Goal: Information Seeking & Learning: Understand process/instructions

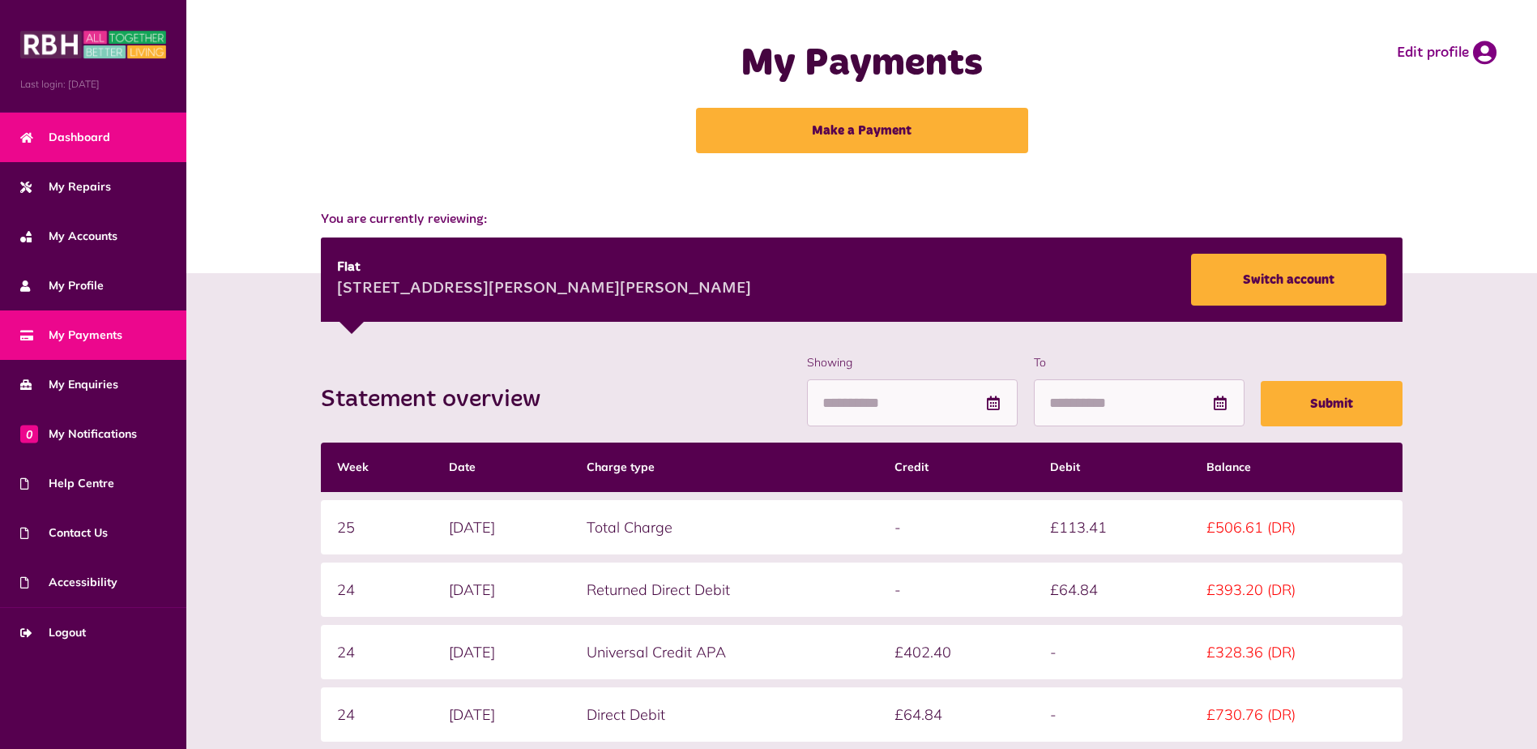
scroll to position [310, 0]
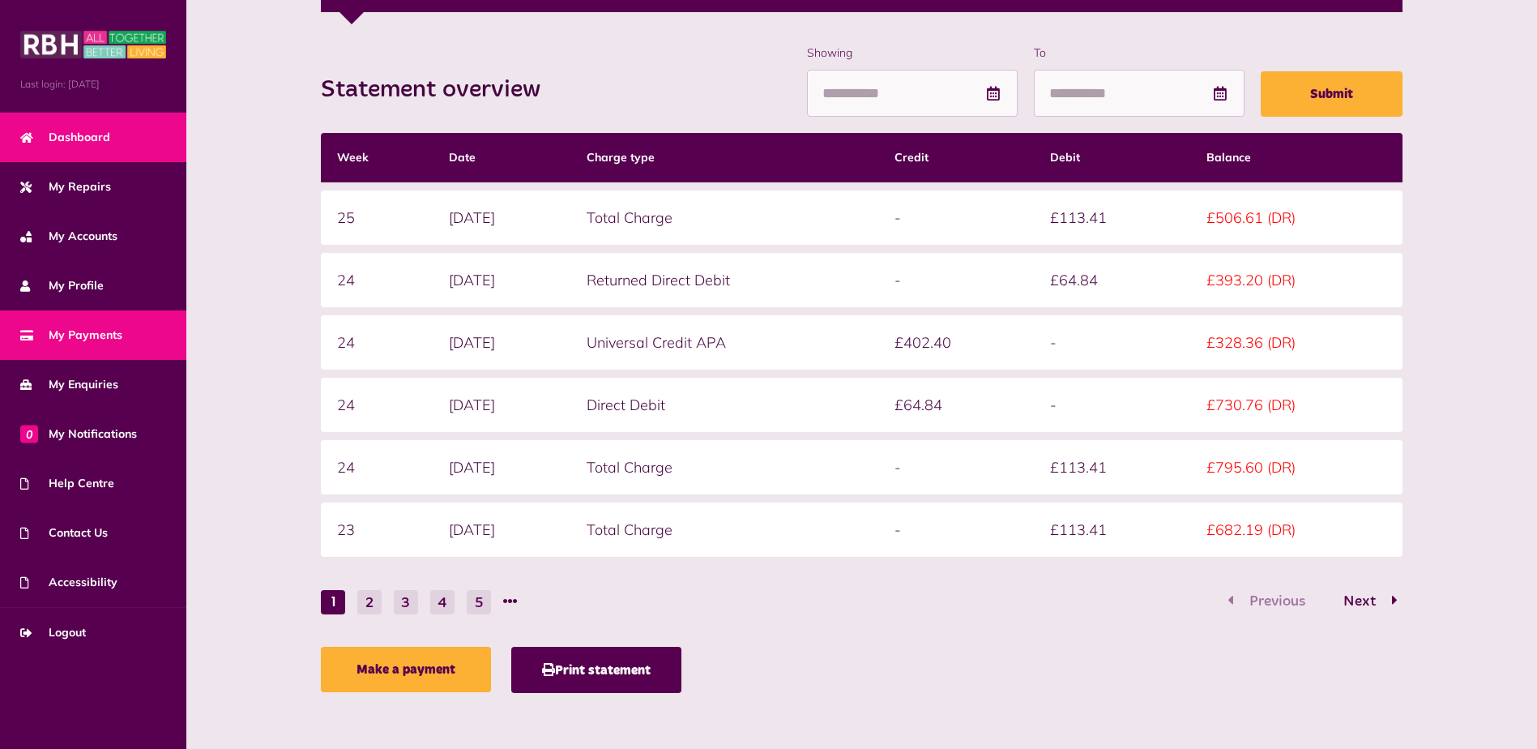
click at [129, 141] on link "Dashboard" at bounding box center [93, 137] width 186 height 49
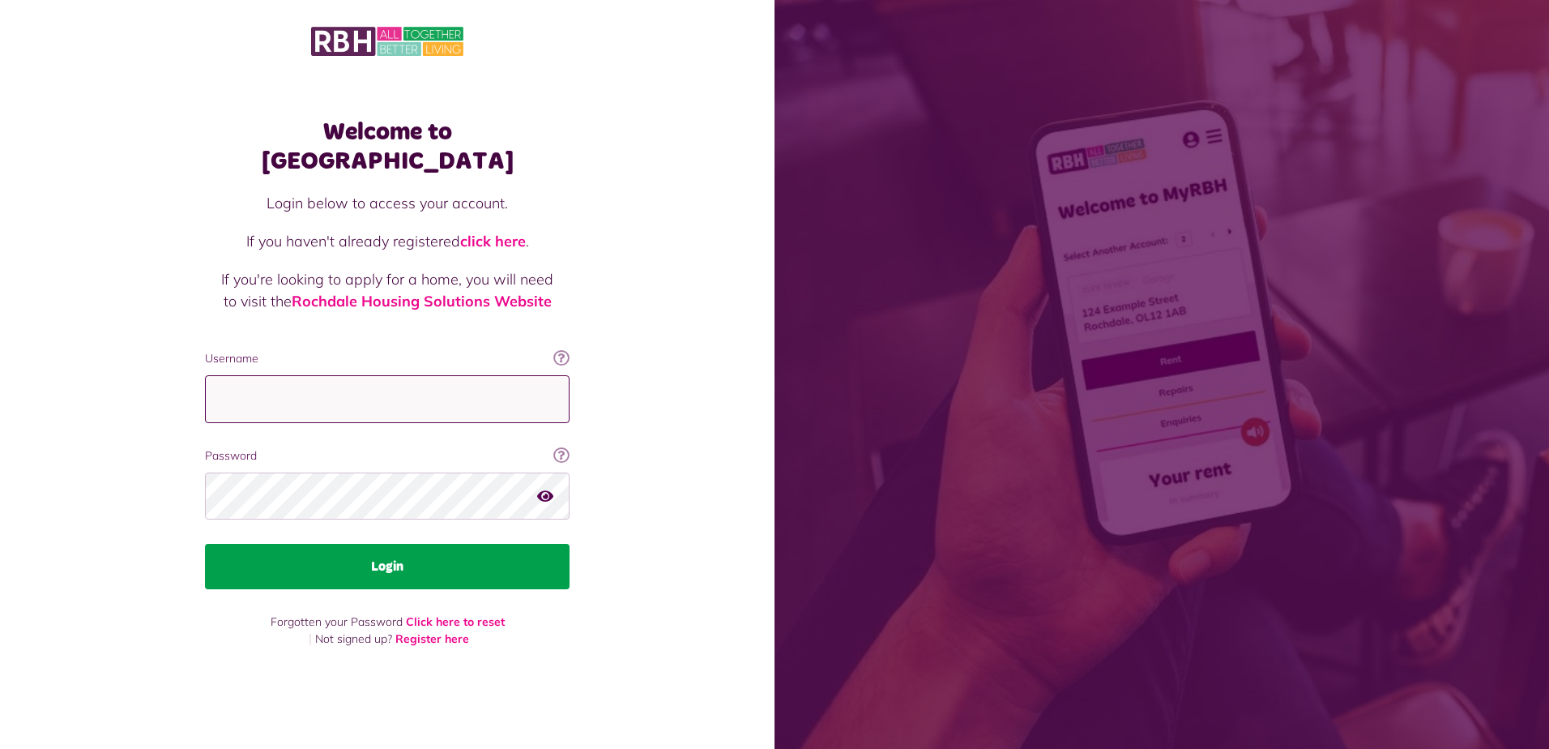
type input "**********"
click at [368, 544] on button "Login" at bounding box center [387, 566] width 365 height 45
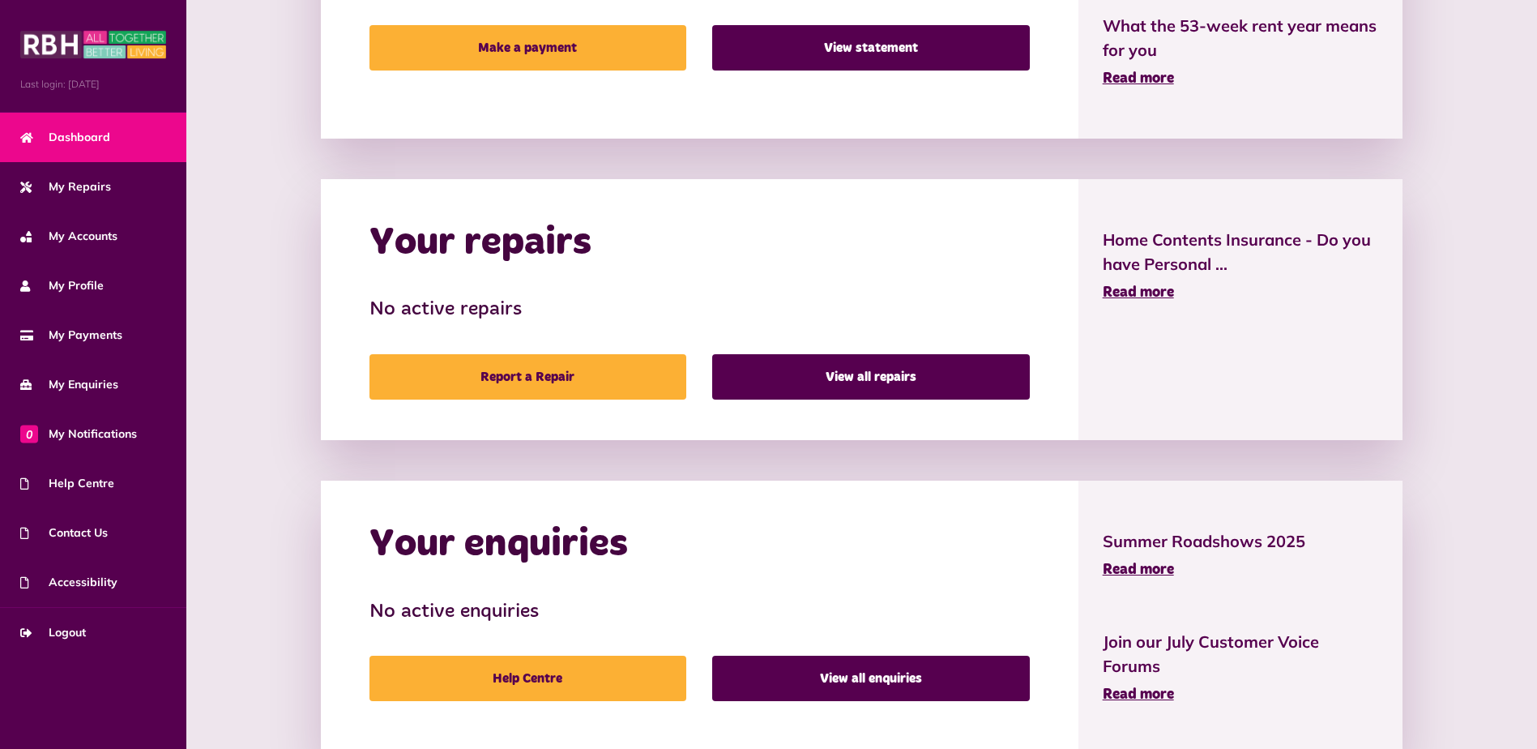
scroll to position [624, 0]
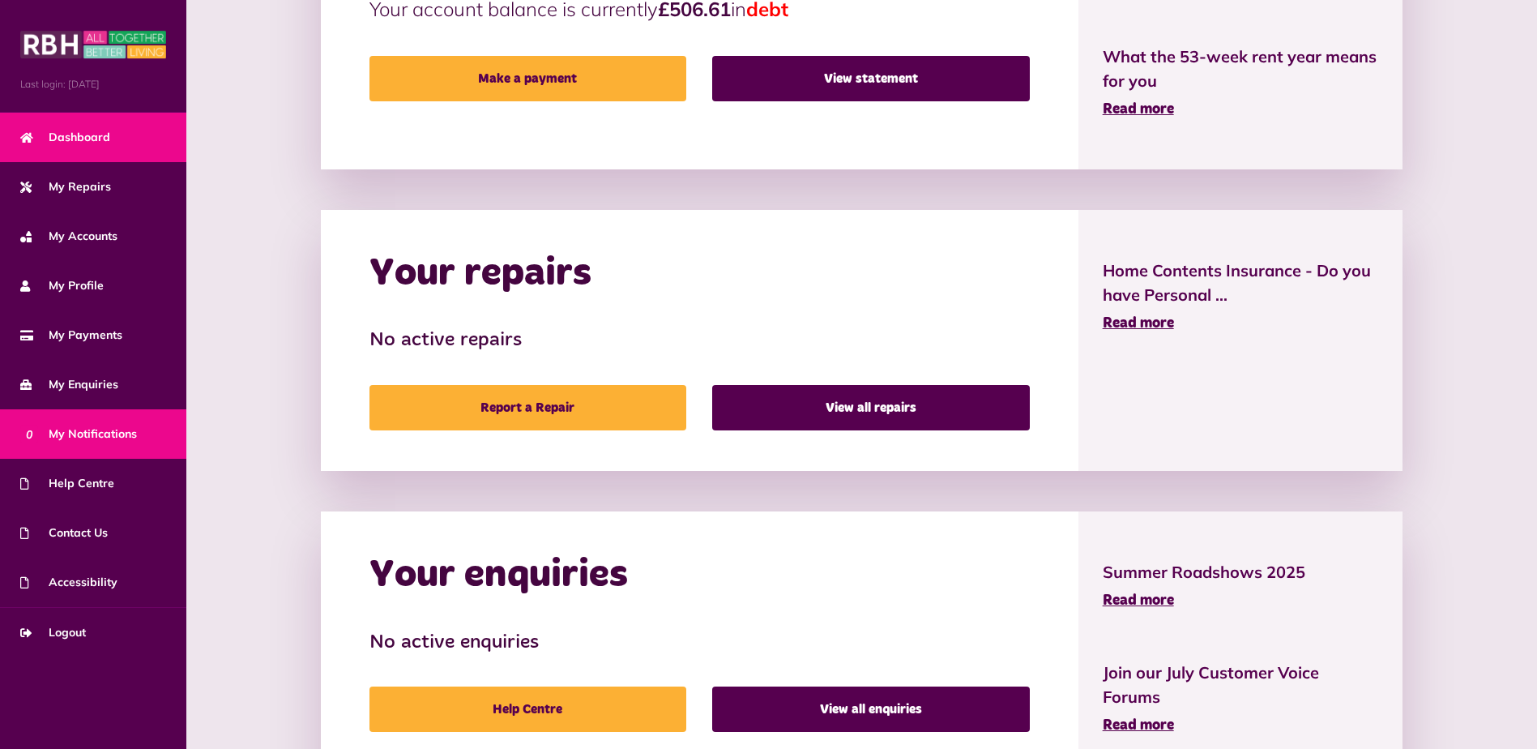
click at [105, 434] on span "0 My Notifications" at bounding box center [78, 433] width 117 height 17
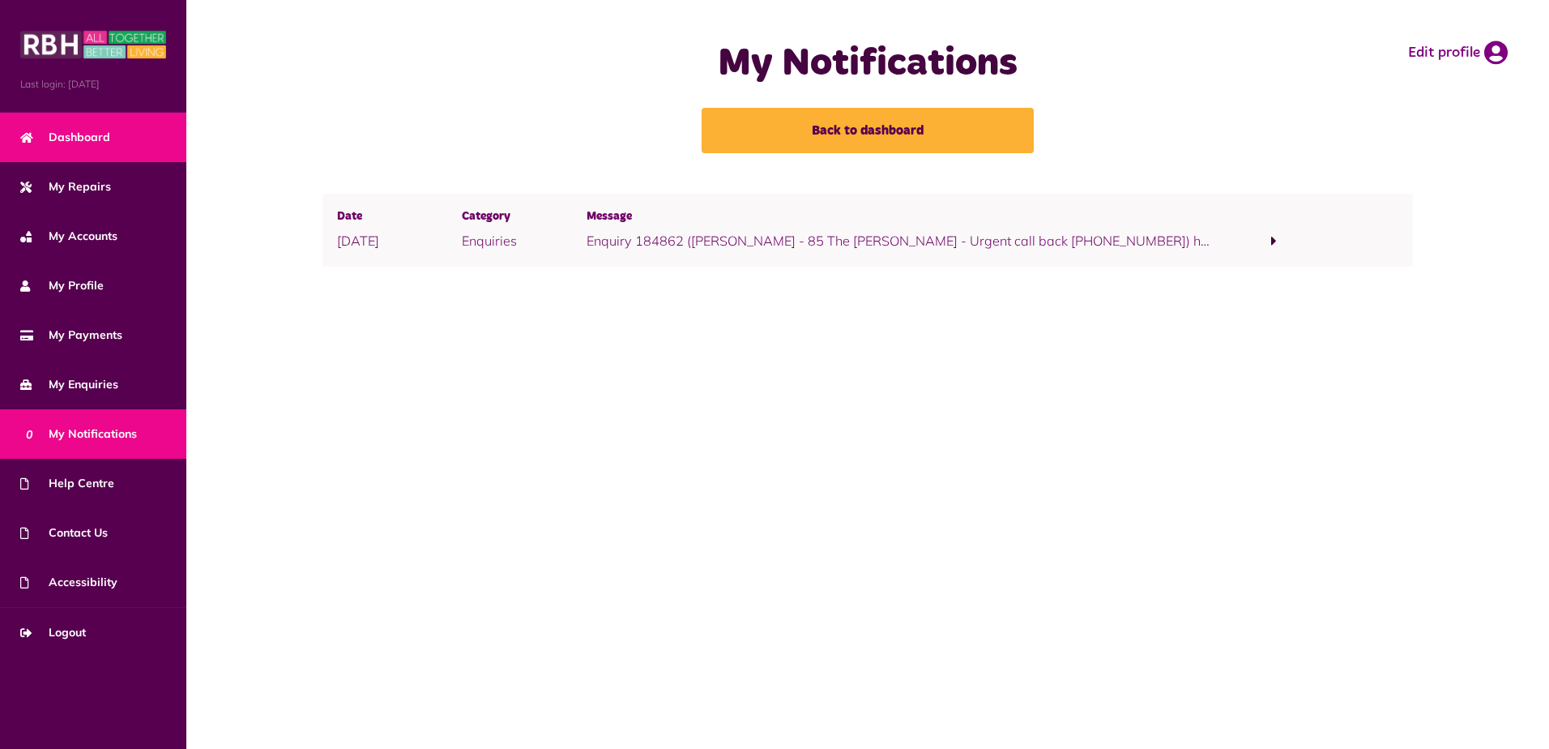
click at [115, 127] on link "Dashboard" at bounding box center [93, 137] width 186 height 49
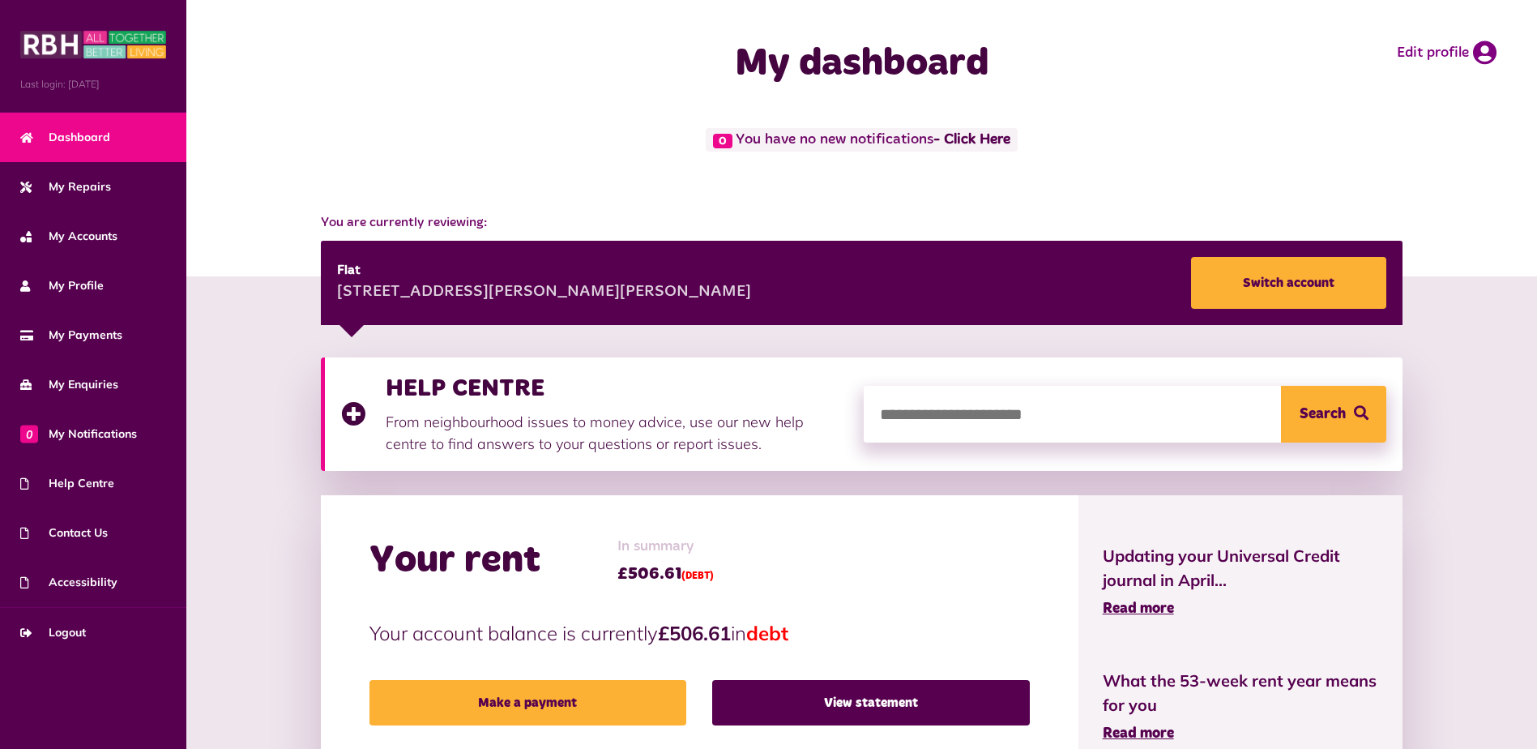
scroll to position [81, 0]
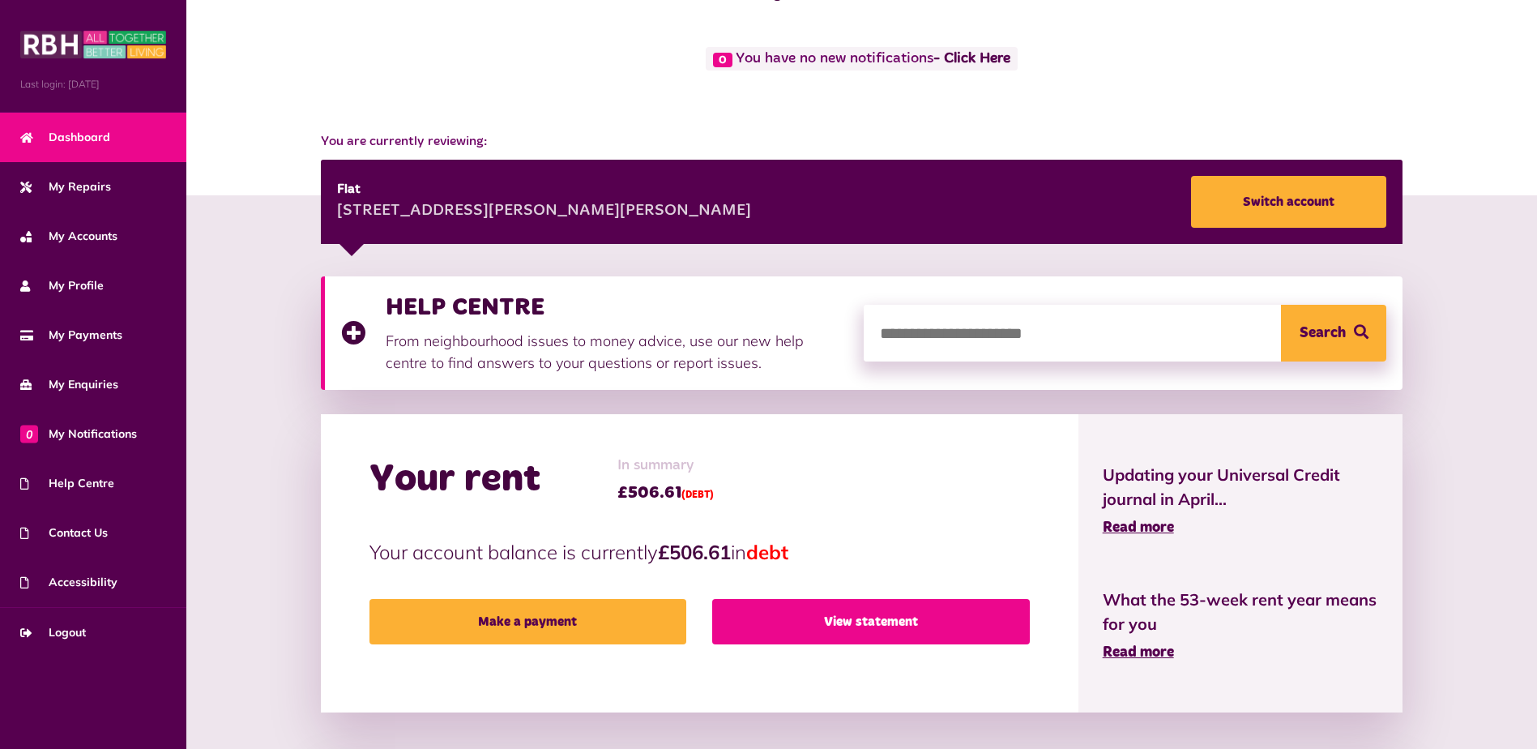
click at [801, 626] on link "View statement" at bounding box center [870, 621] width 317 height 45
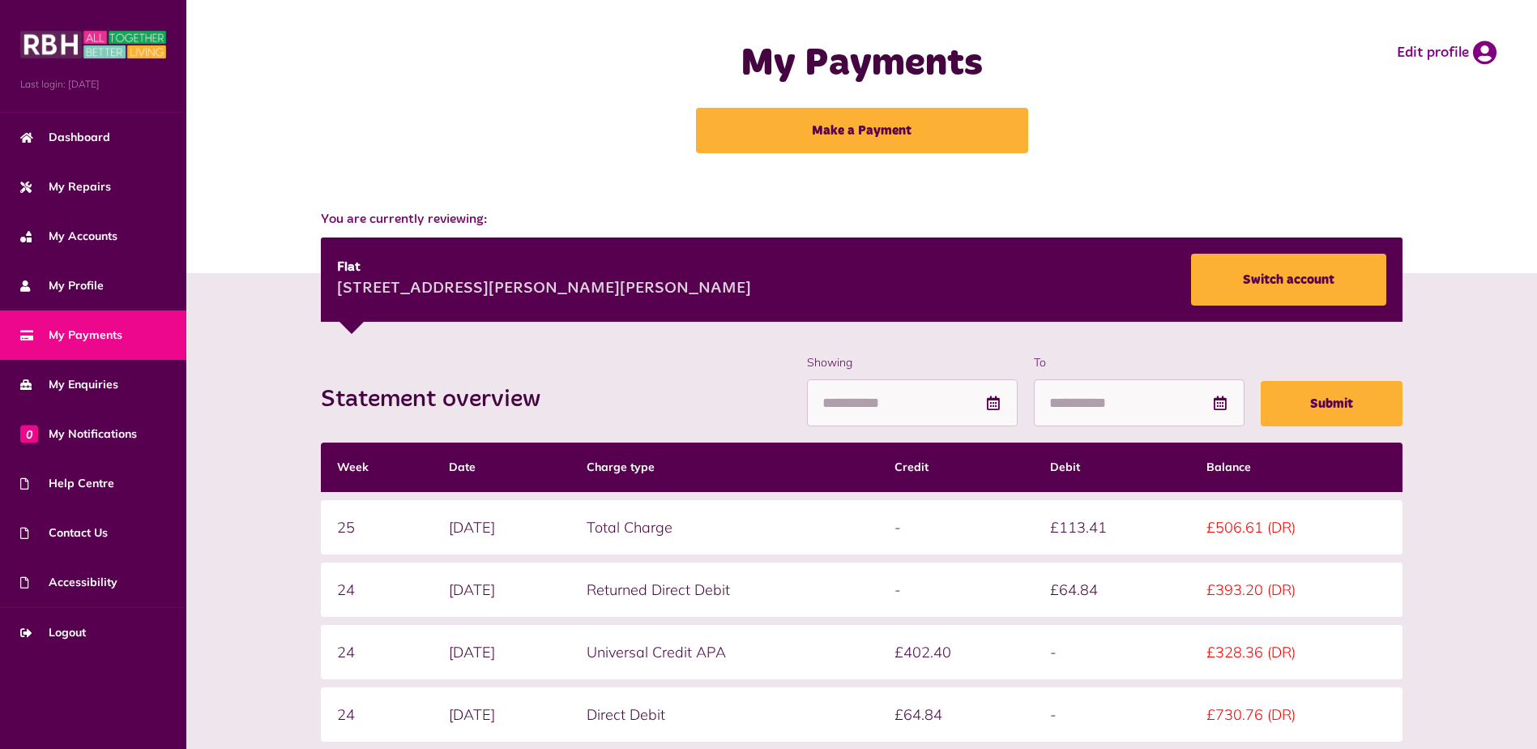
scroll to position [310, 0]
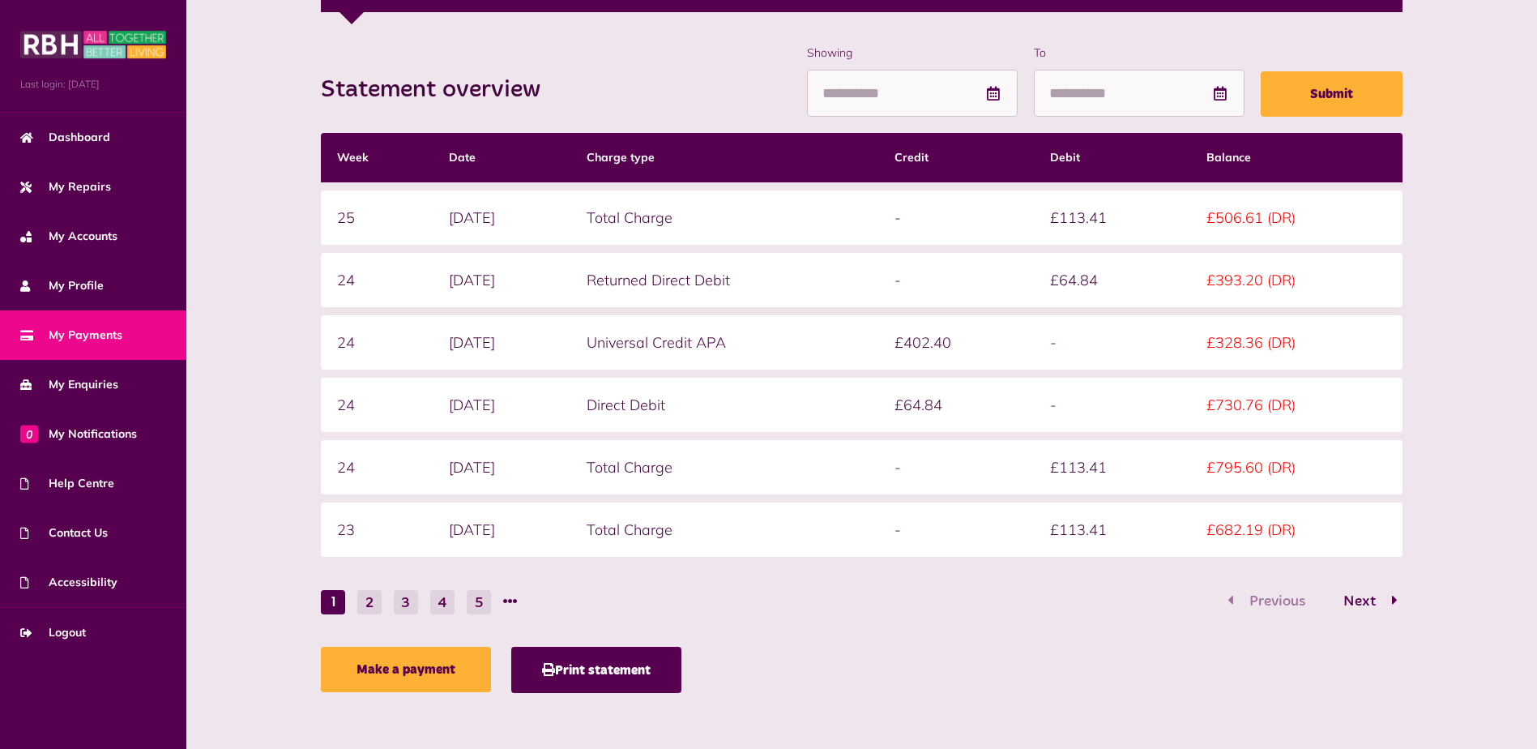
click at [354, 604] on ul "1 2 3 4 5" at bounding box center [425, 601] width 209 height 25
click at [360, 607] on button "2" at bounding box center [369, 602] width 24 height 24
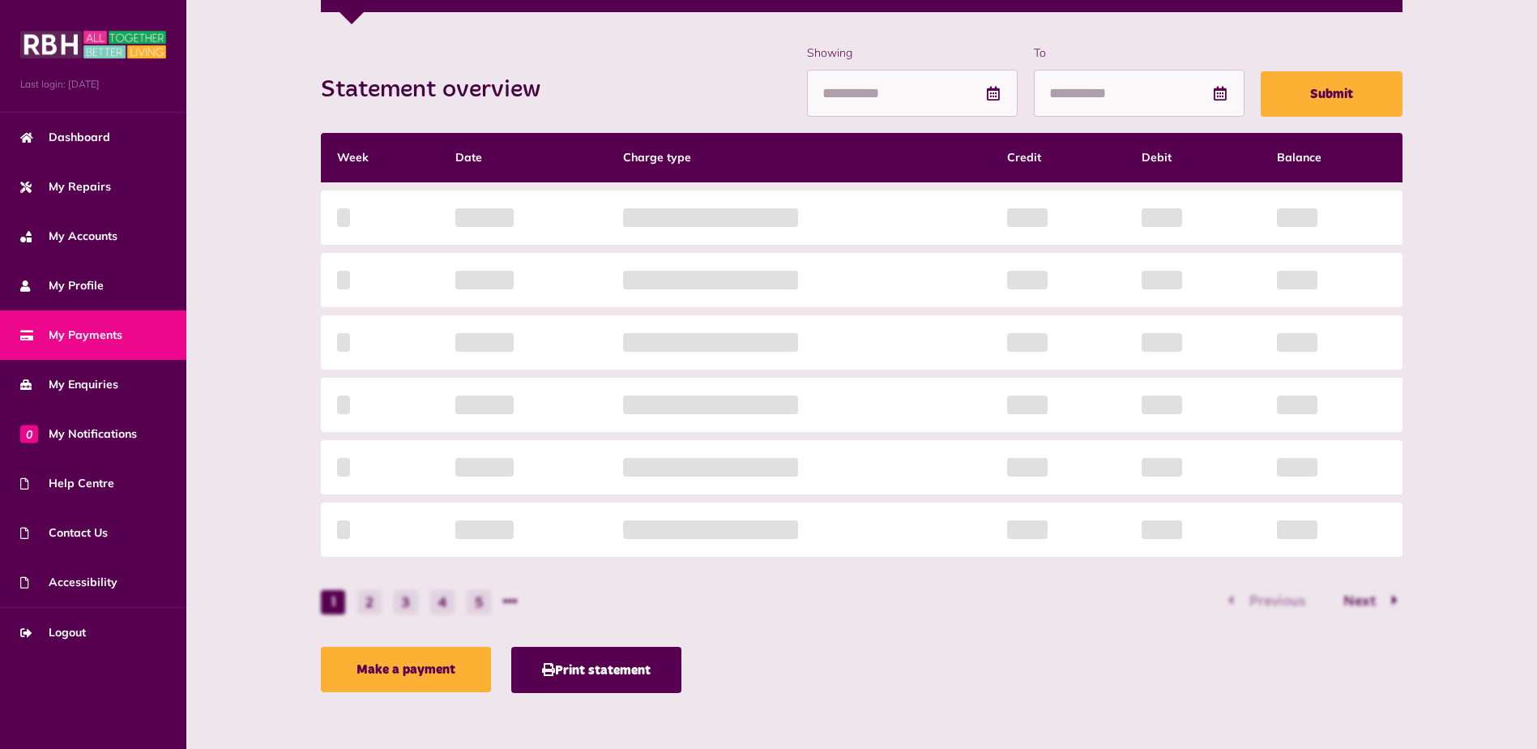
click at [332, 600] on div "Statement overview Showing To Submit Week Date Charge type Credit Debit Balance…" at bounding box center [862, 373] width 1099 height 656
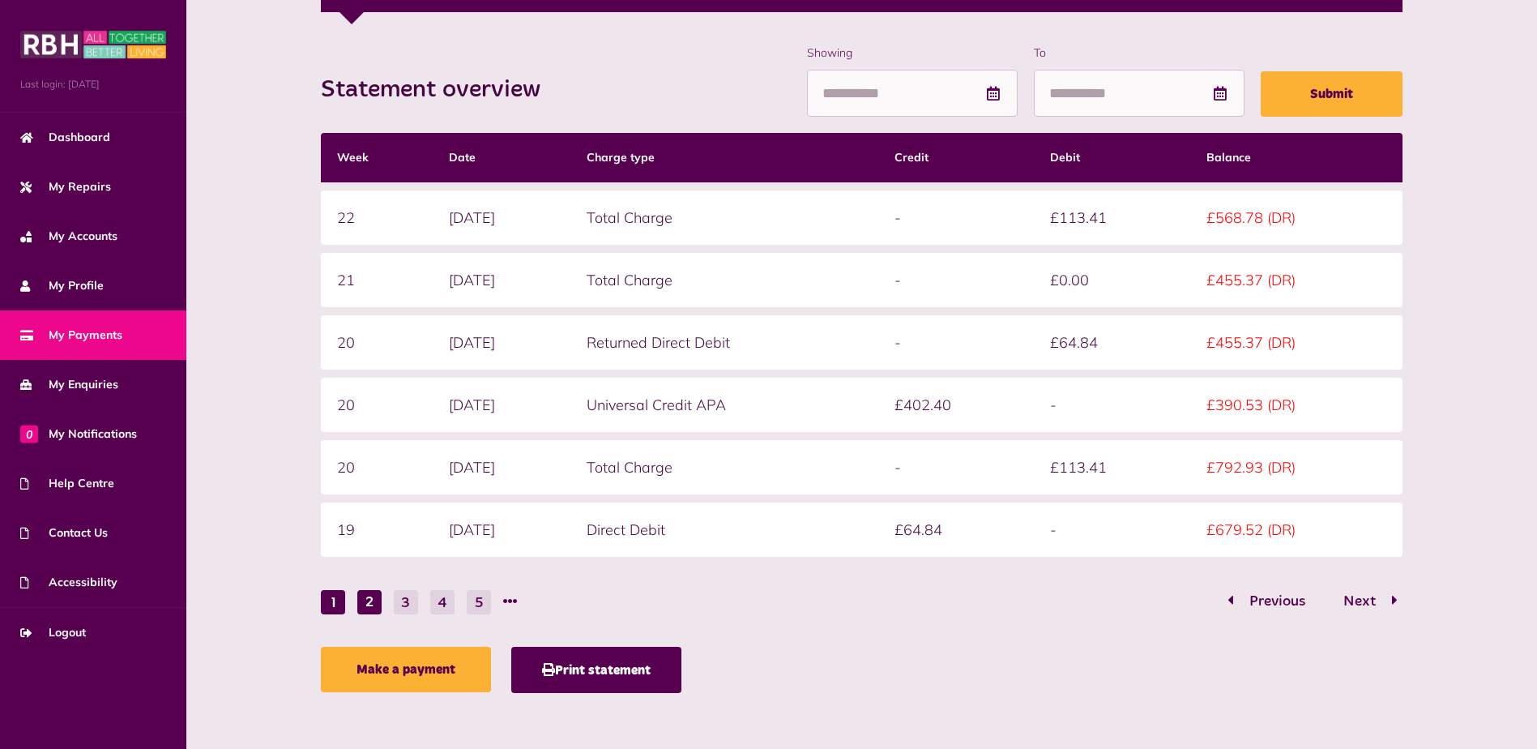
click at [332, 600] on button "1" at bounding box center [333, 602] width 24 height 24
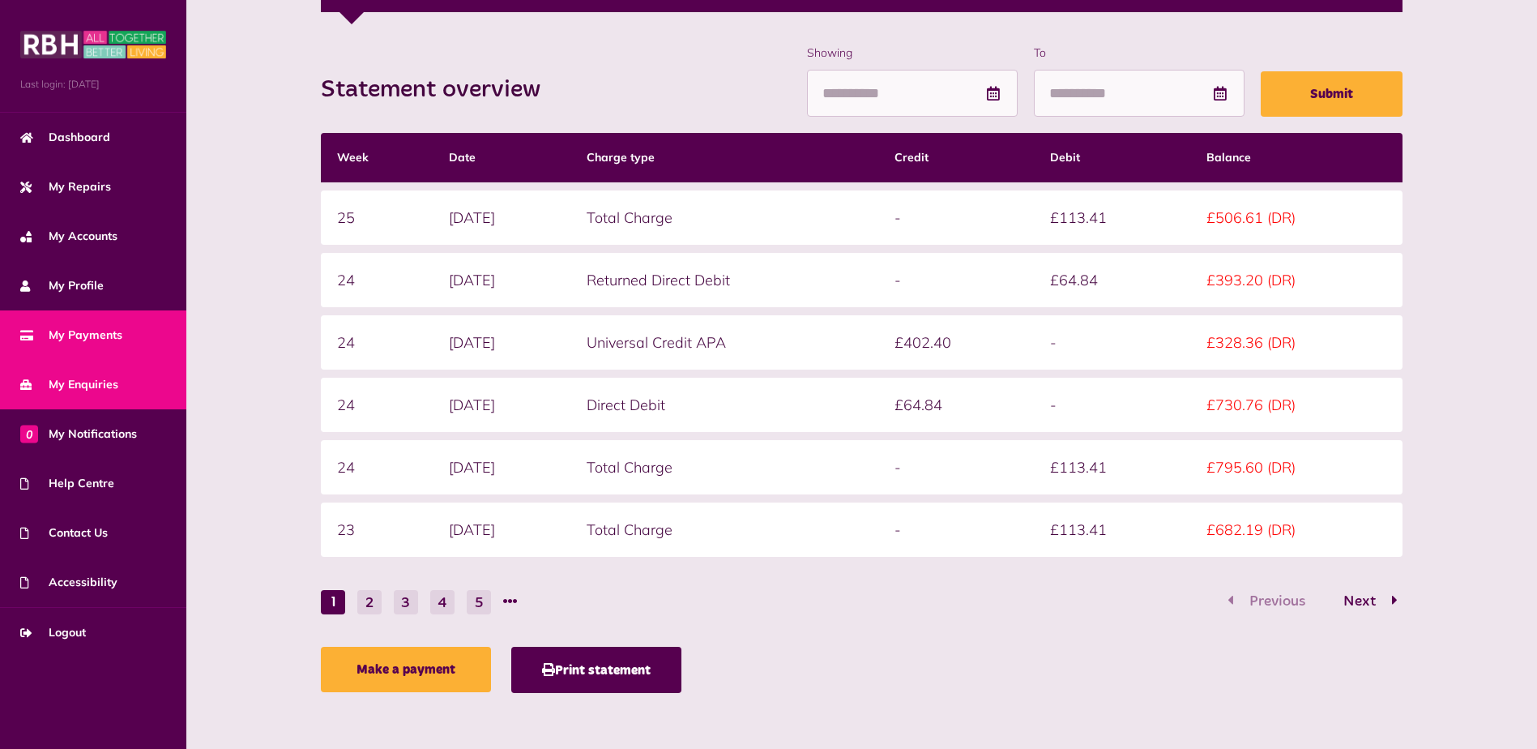
click at [110, 380] on span "My Enquiries" at bounding box center [69, 384] width 98 height 17
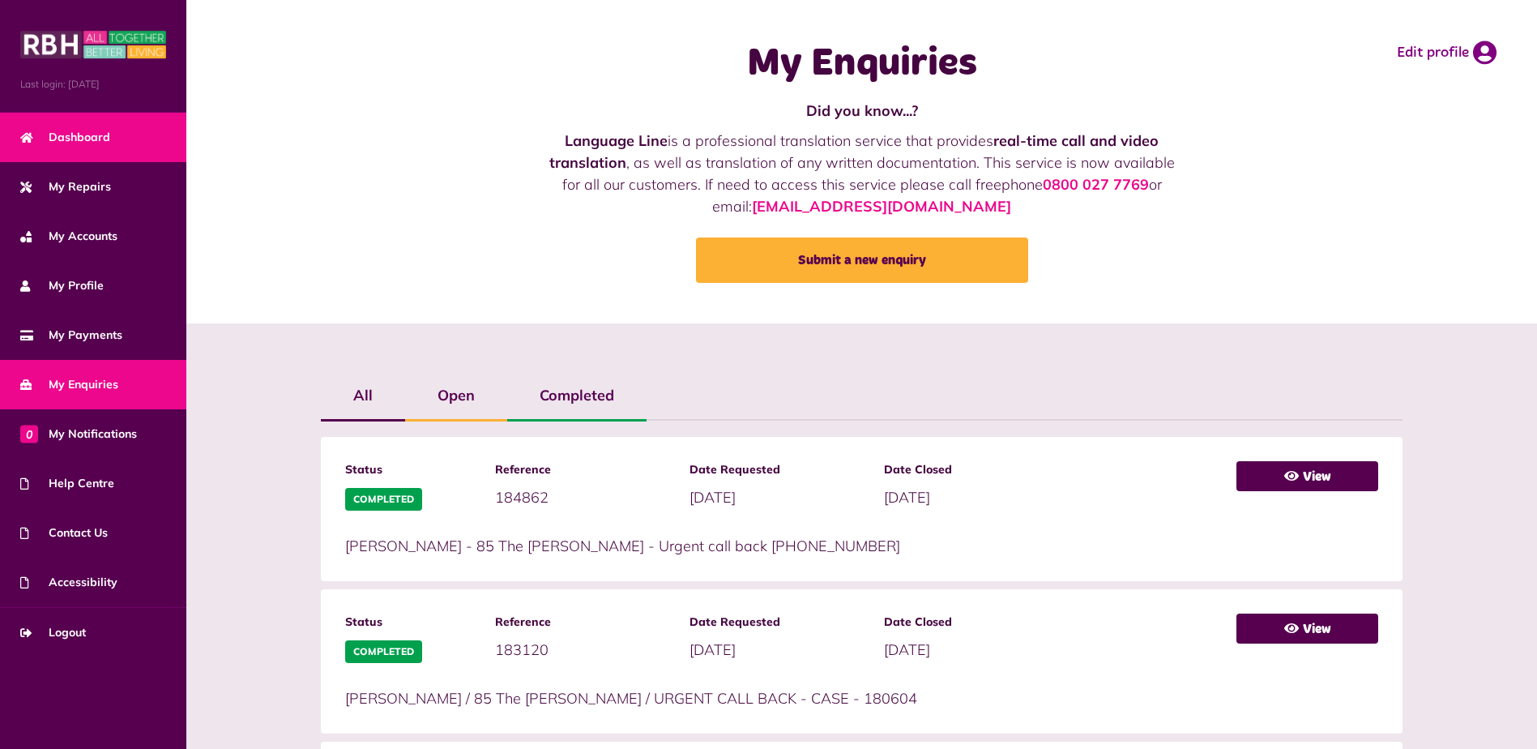
click at [47, 135] on span "Dashboard" at bounding box center [65, 137] width 90 height 17
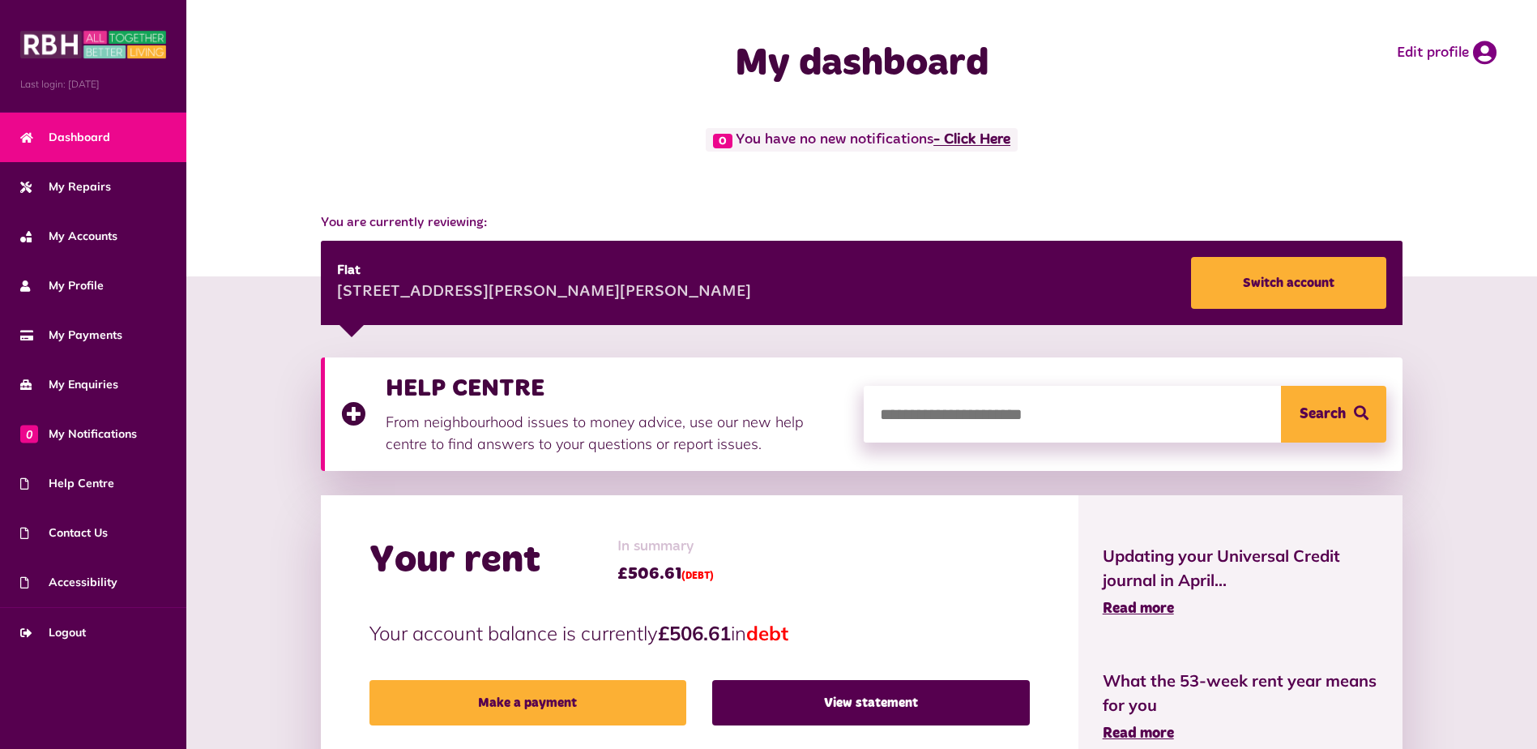
click at [962, 138] on link "- Click Here" at bounding box center [972, 140] width 77 height 15
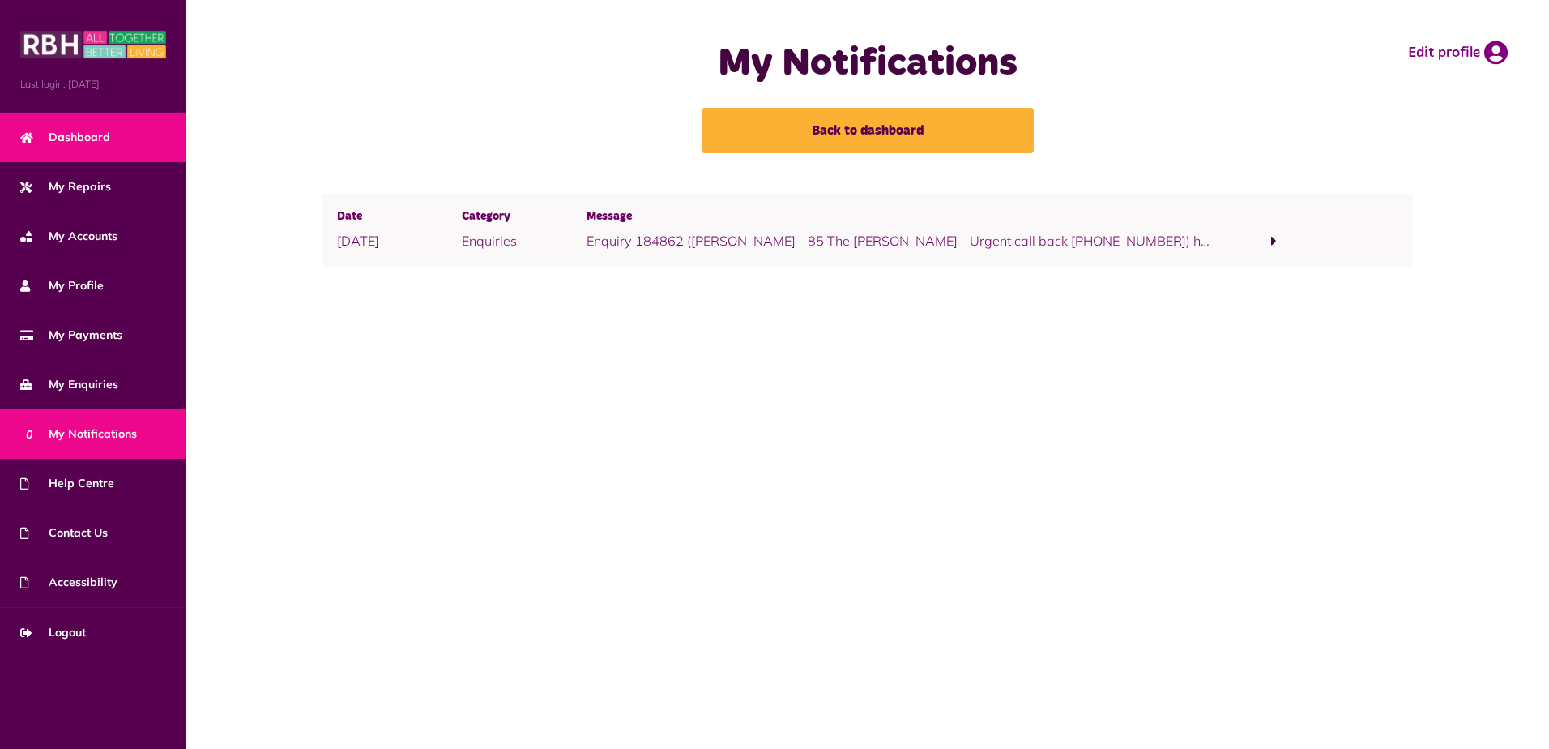
click at [68, 138] on span "Dashboard" at bounding box center [65, 137] width 90 height 17
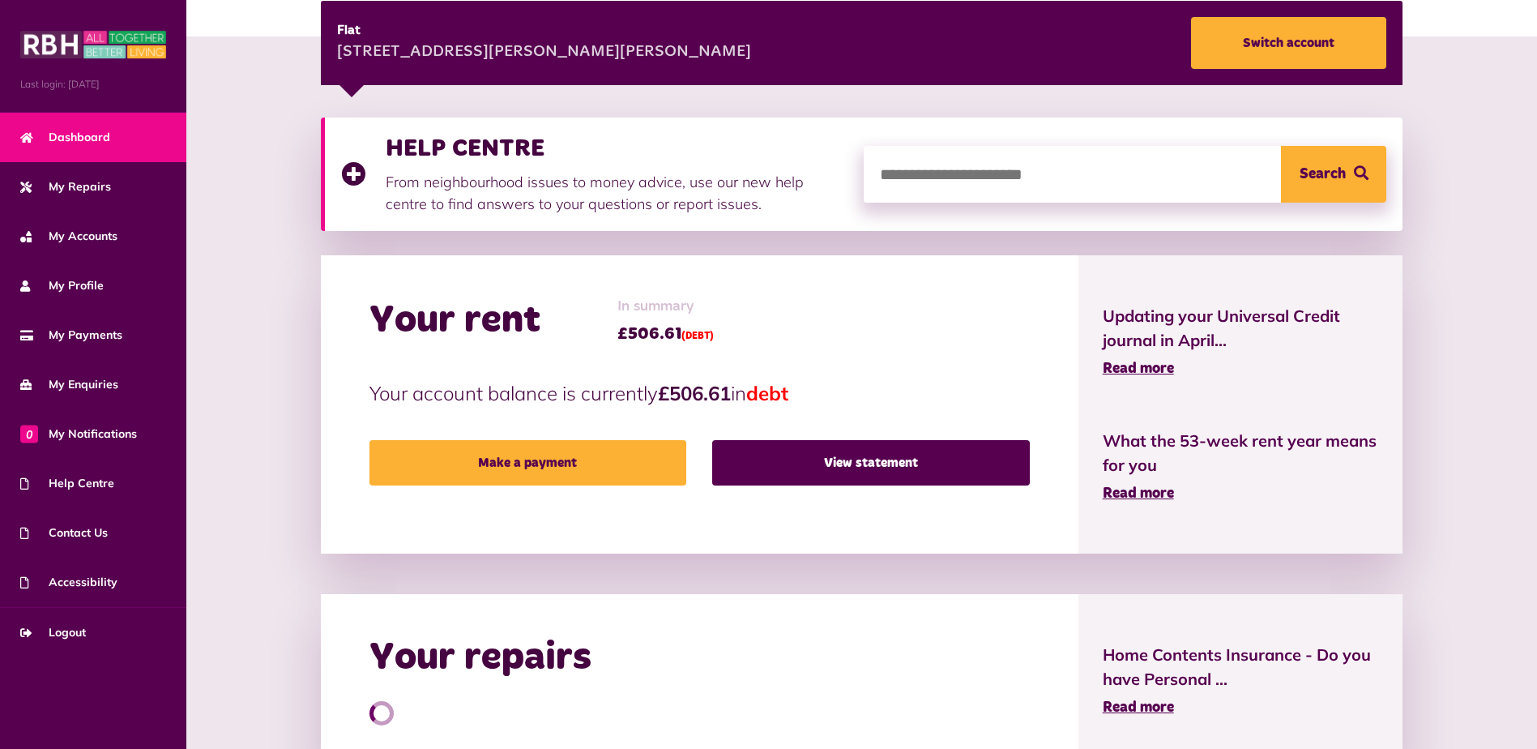
scroll to position [324, 0]
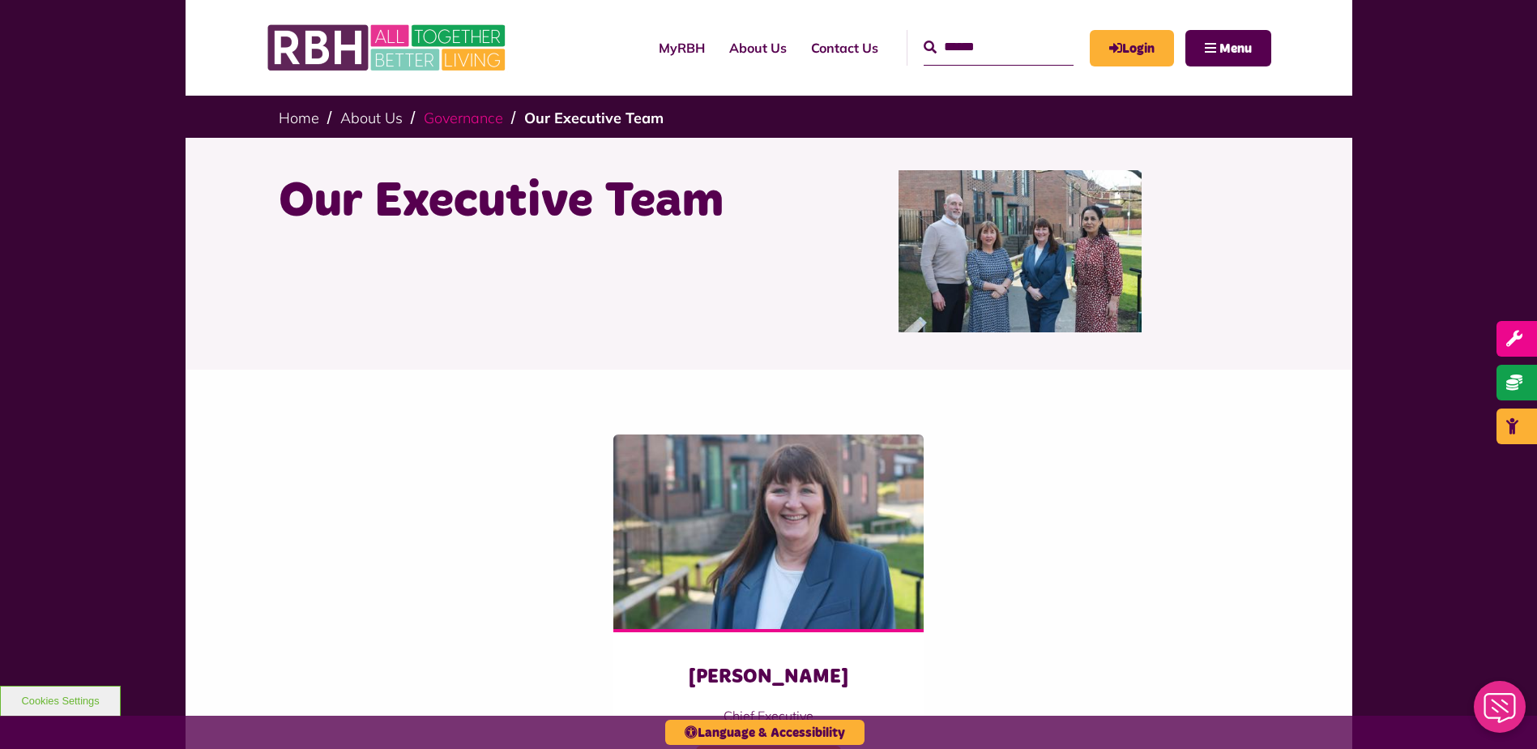
click at [471, 115] on link "Governance" at bounding box center [463, 118] width 79 height 19
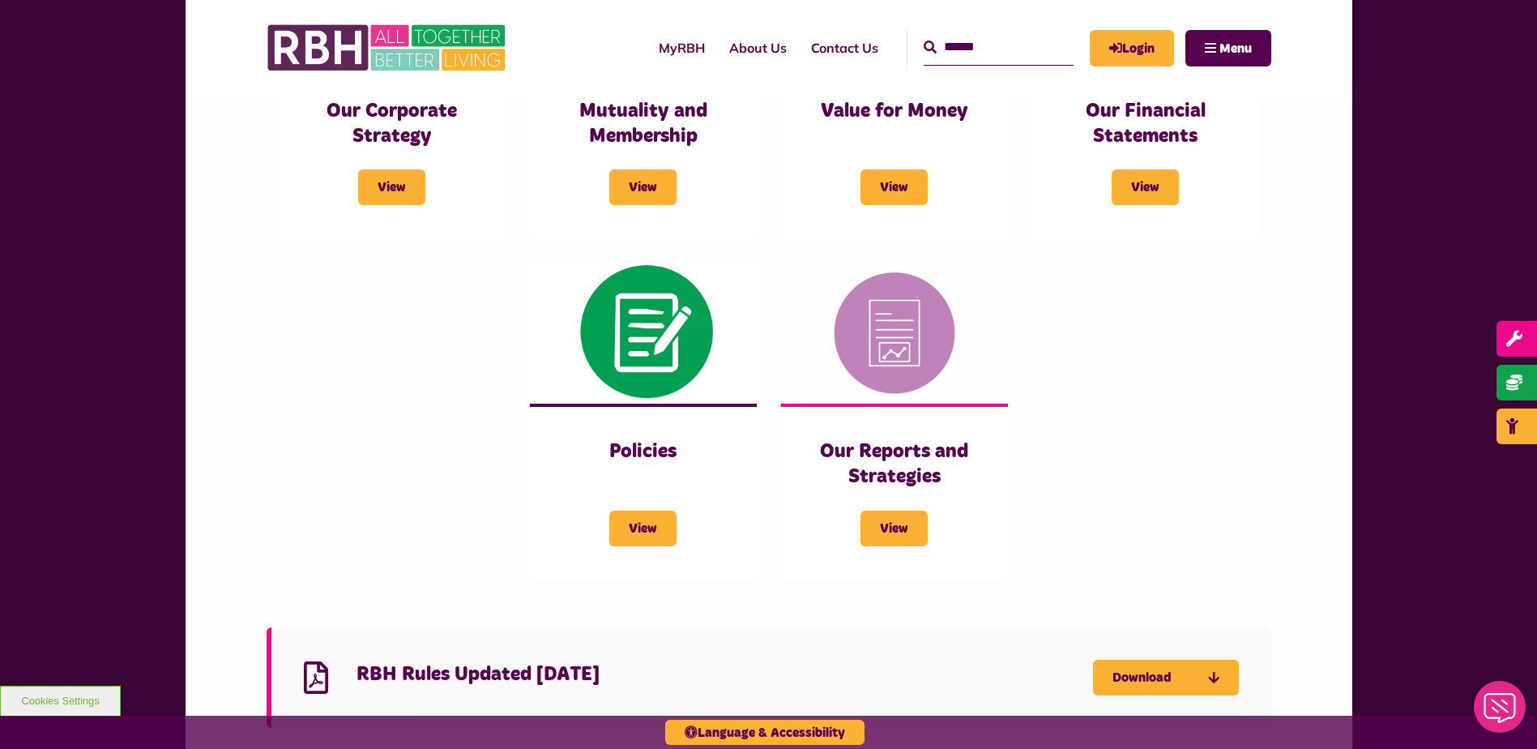
scroll to position [810, 0]
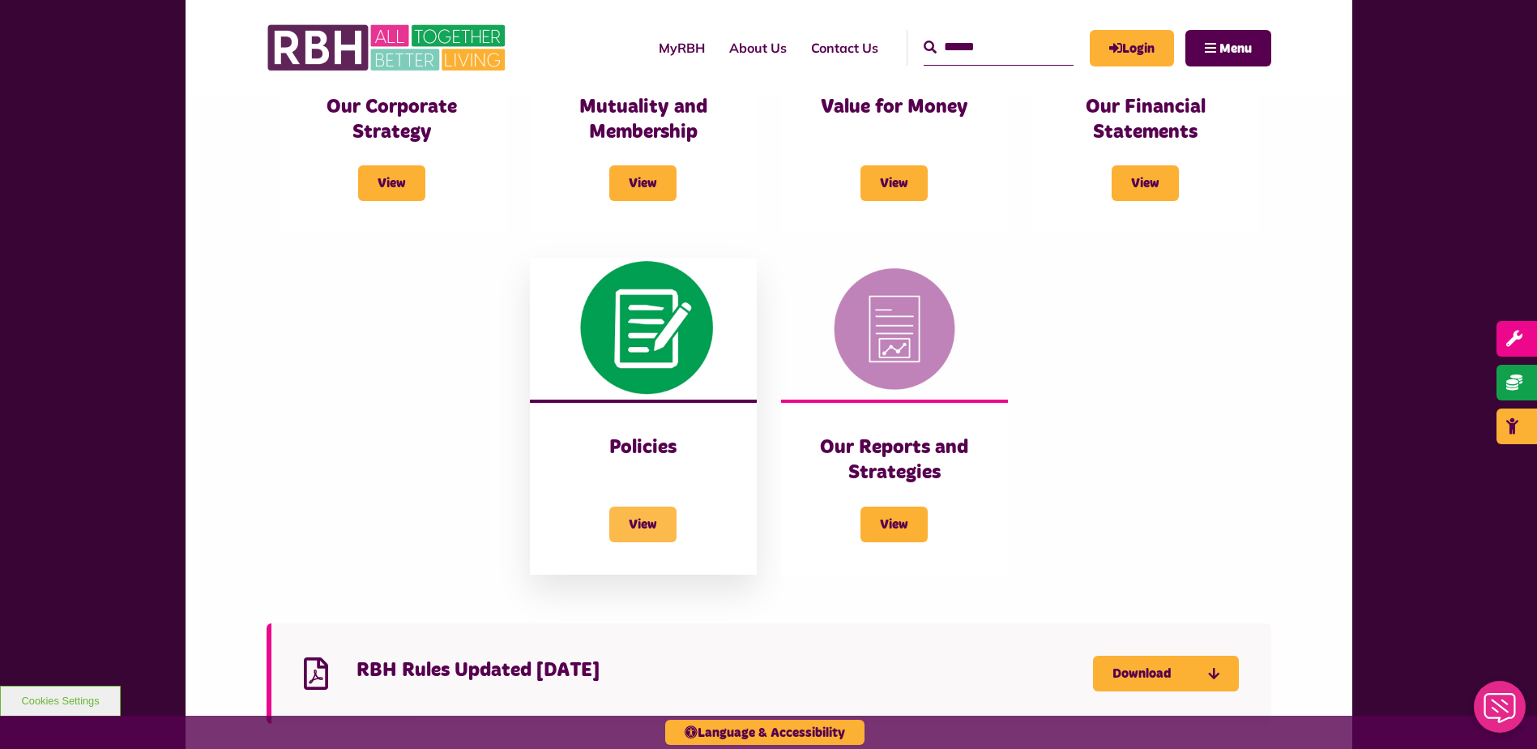
click at [631, 526] on span "View" at bounding box center [642, 524] width 67 height 36
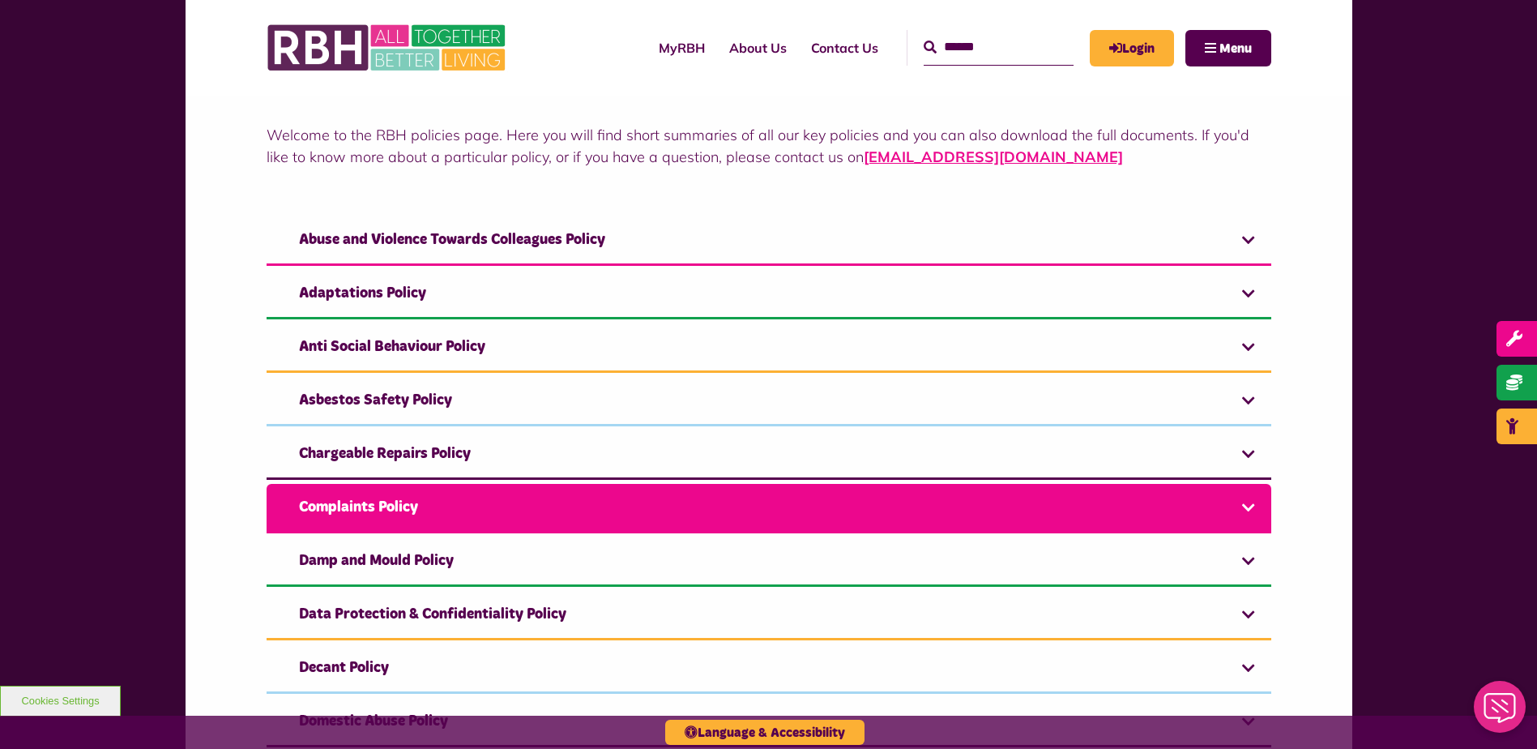
scroll to position [243, 0]
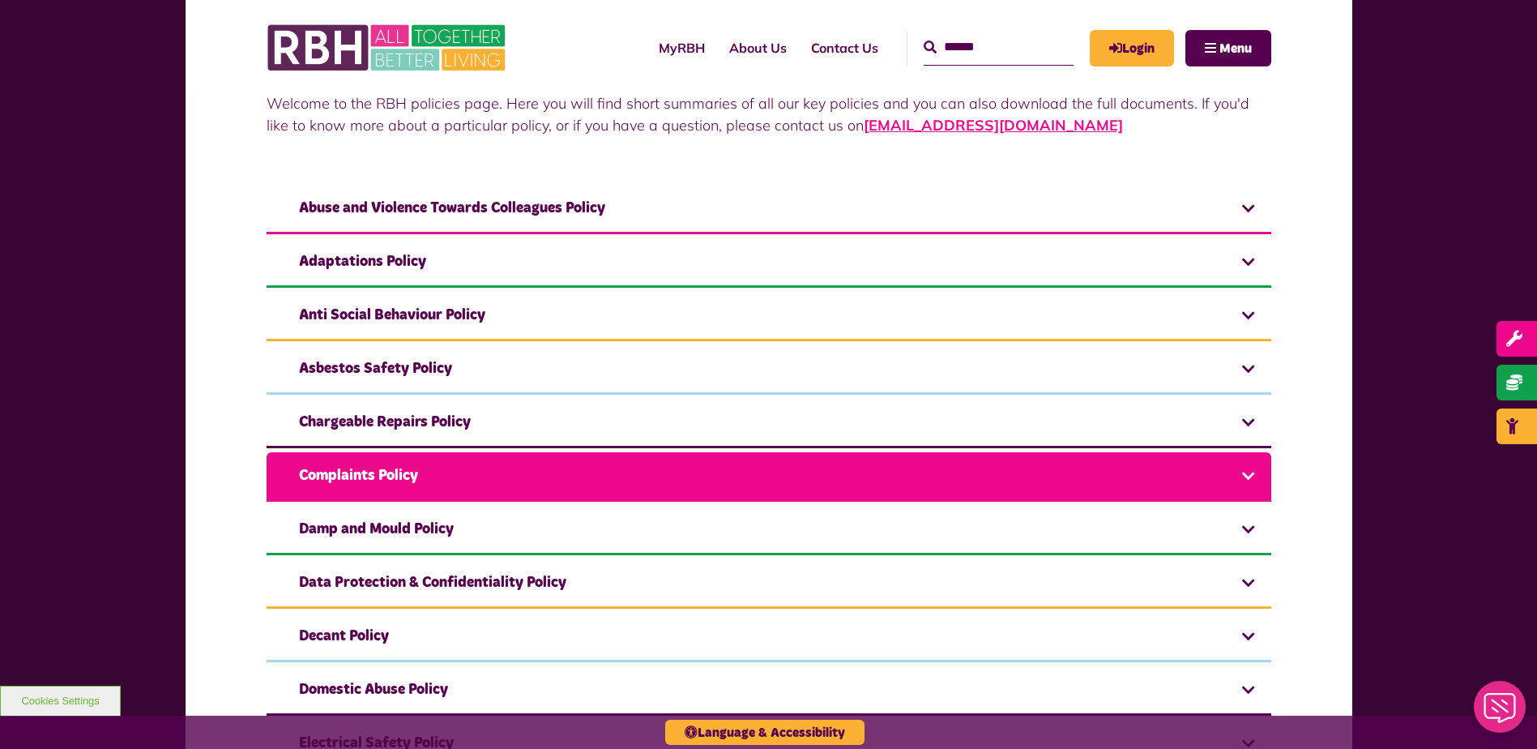
drag, startPoint x: 348, startPoint y: 487, endPoint x: 402, endPoint y: 482, distance: 53.7
click at [348, 486] on link "Complaints Policy" at bounding box center [769, 476] width 1005 height 49
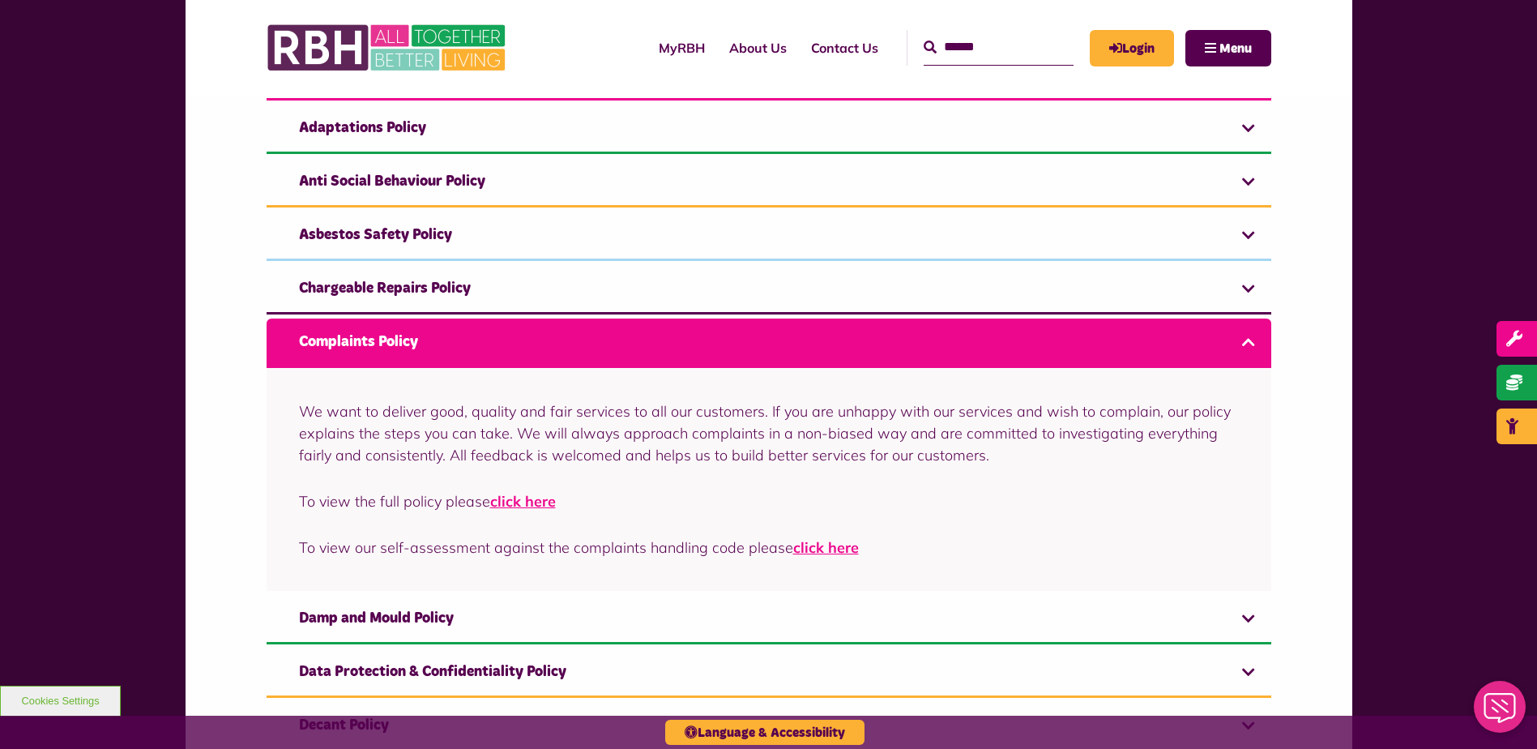
scroll to position [405, 0]
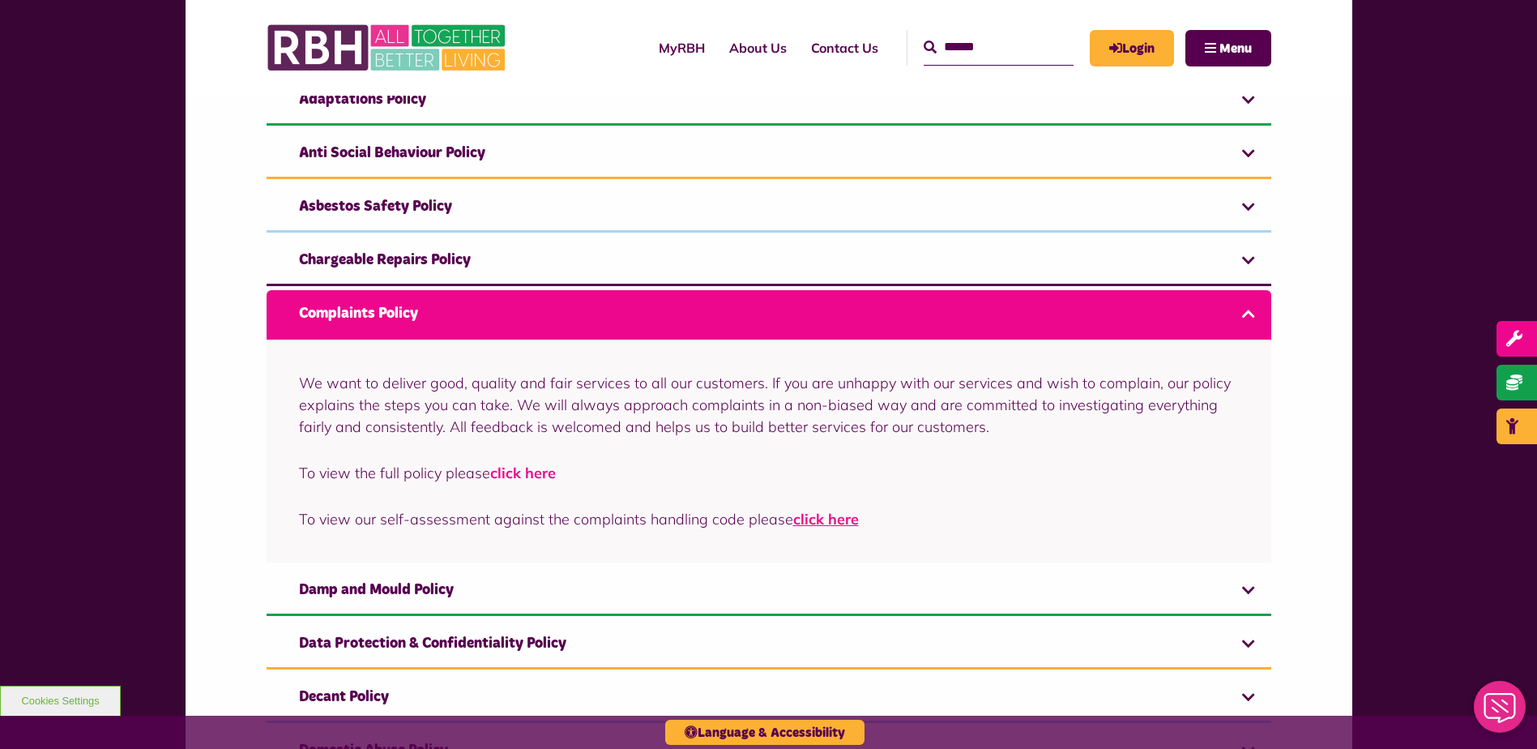
click at [533, 474] on link "click here" at bounding box center [523, 473] width 66 height 19
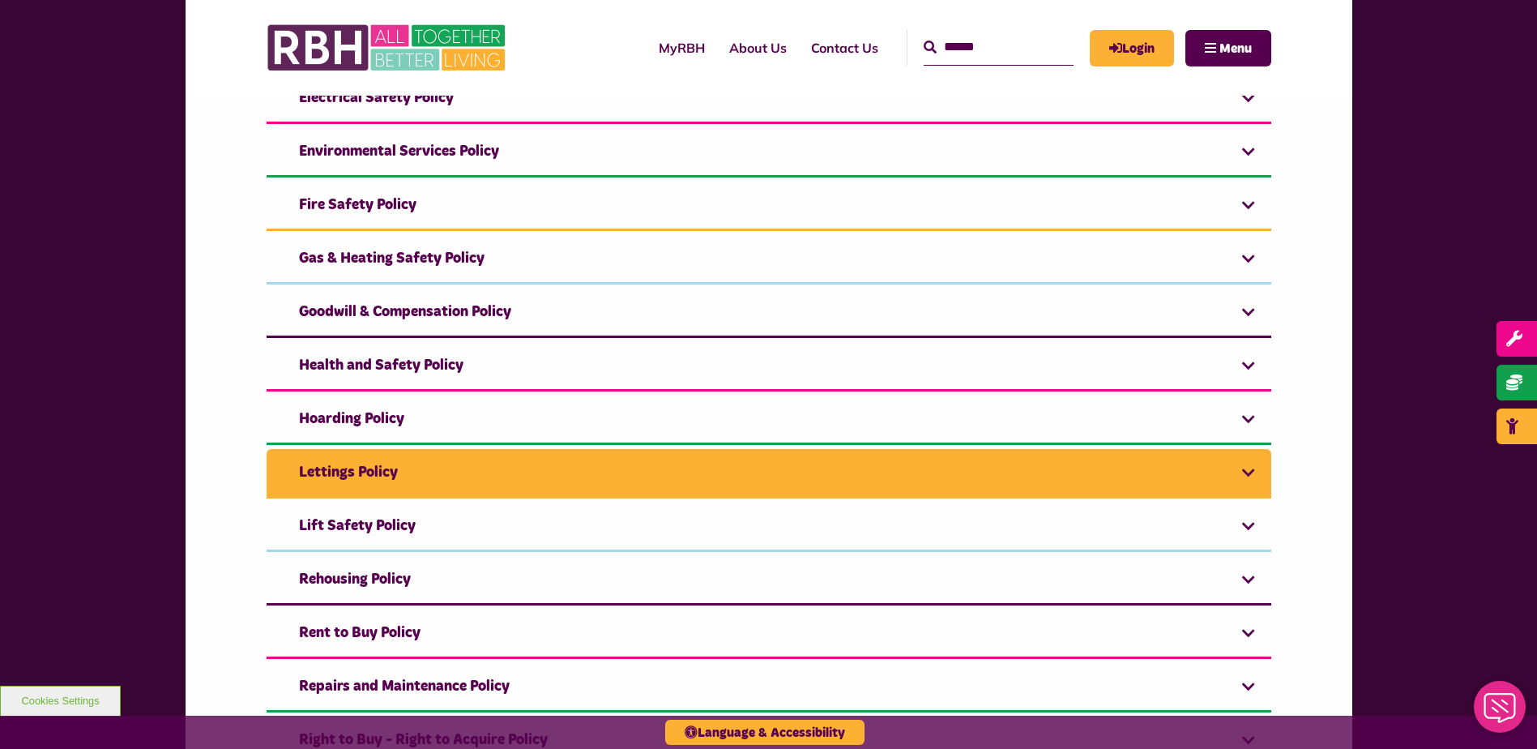
scroll to position [891, 0]
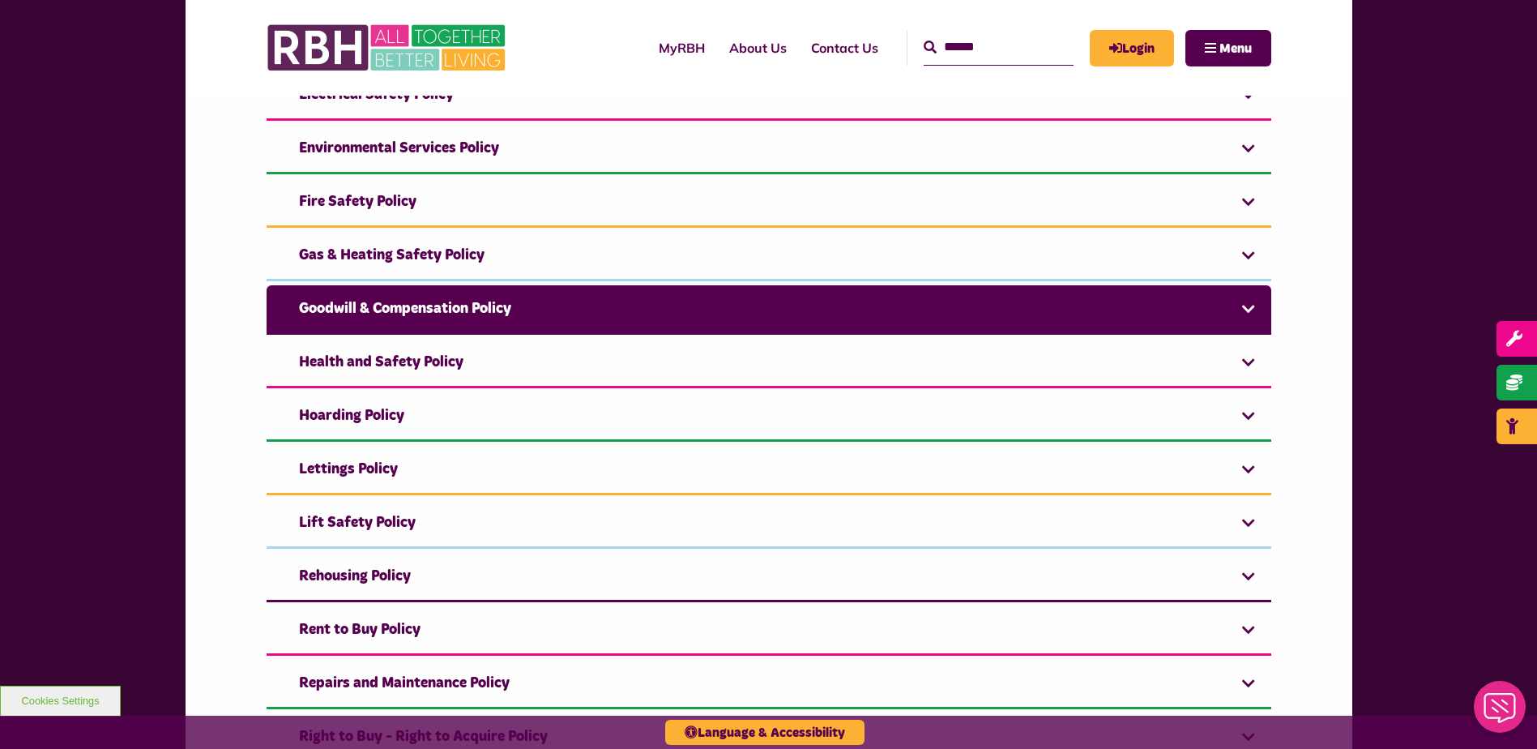
click at [536, 314] on link "Goodwill & Compensation Policy" at bounding box center [769, 309] width 1005 height 49
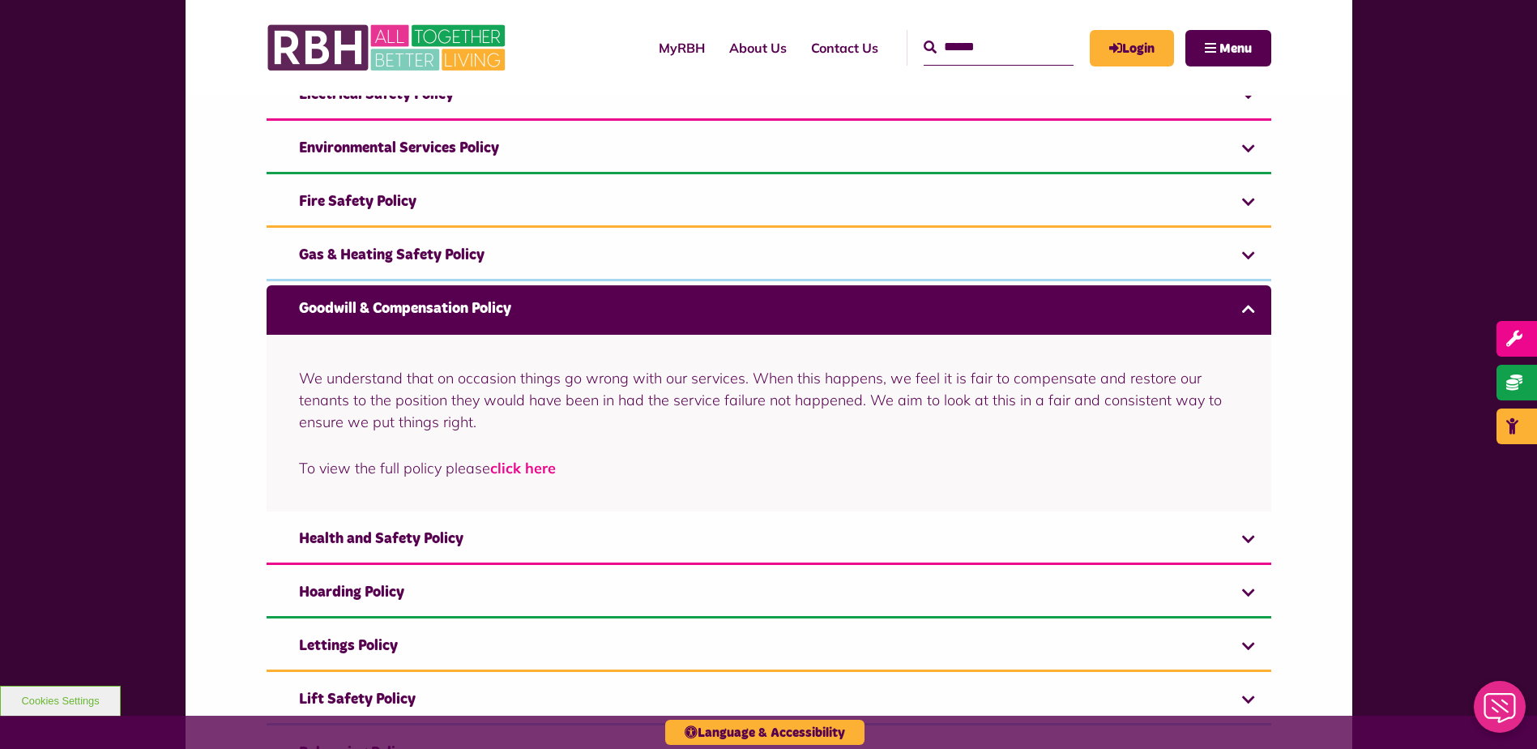
click at [517, 472] on link "click here" at bounding box center [523, 468] width 66 height 19
